Goal: Information Seeking & Learning: Learn about a topic

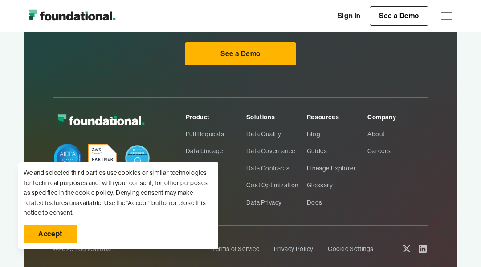
scroll to position [2599, 0]
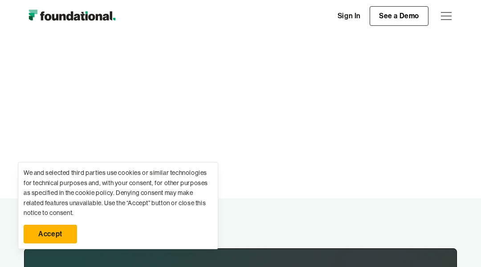
scroll to position [1867, 0]
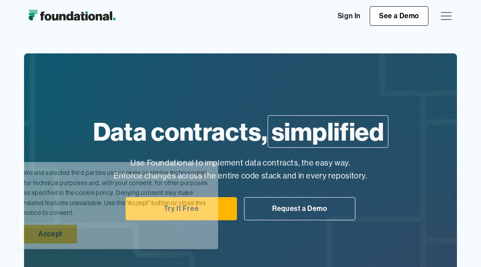
scroll to position [1380, 0]
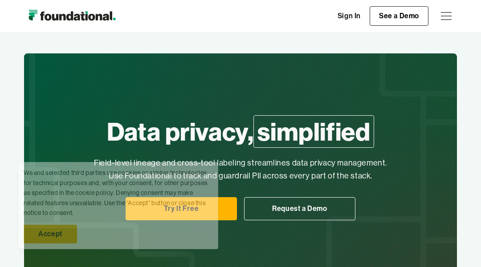
scroll to position [1378, 0]
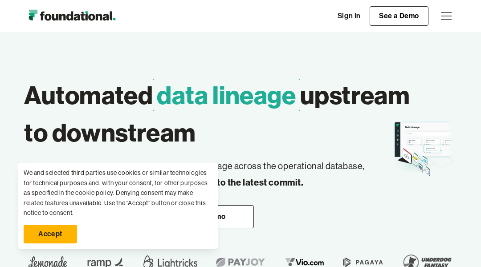
scroll to position [1471, 0]
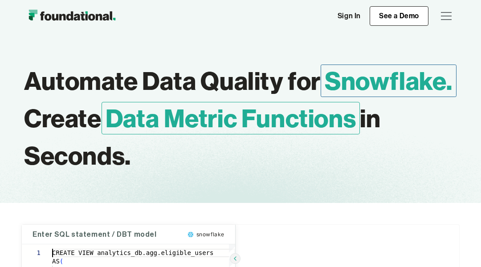
scroll to position [562, 0]
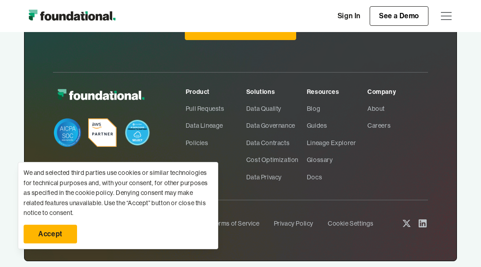
scroll to position [662, 0]
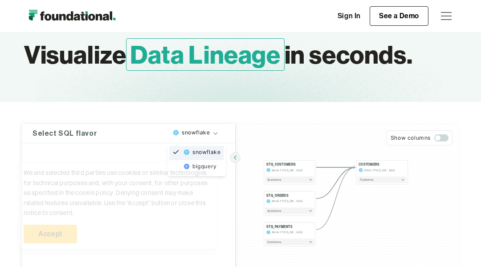
type textarea "**********"
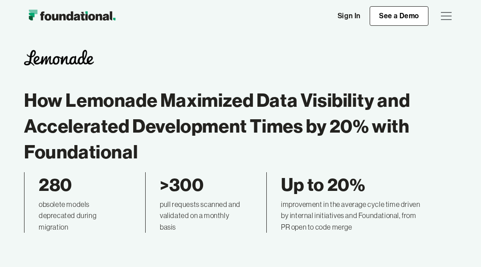
scroll to position [3066, 0]
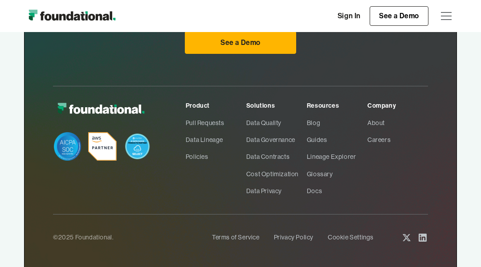
scroll to position [688, 0]
